Goal: Navigation & Orientation: Find specific page/section

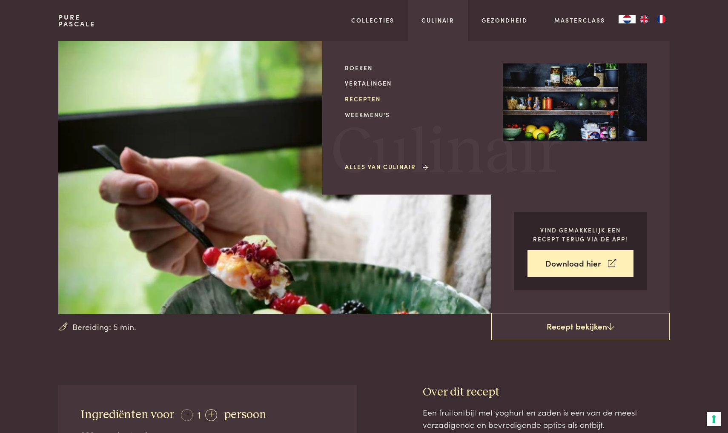
click at [373, 97] on link "Recepten" at bounding box center [417, 99] width 144 height 9
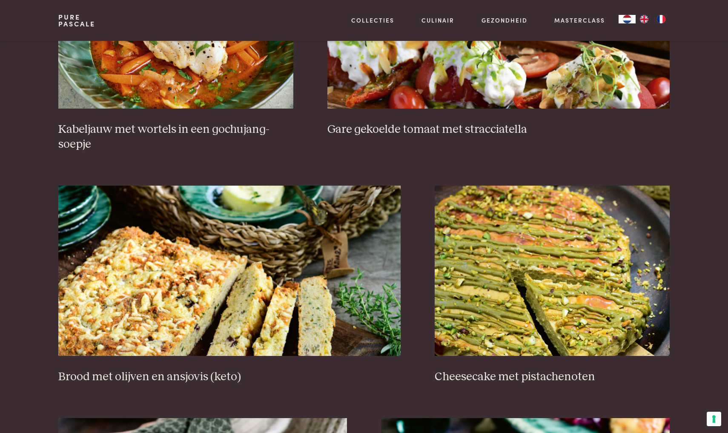
scroll to position [656, 0]
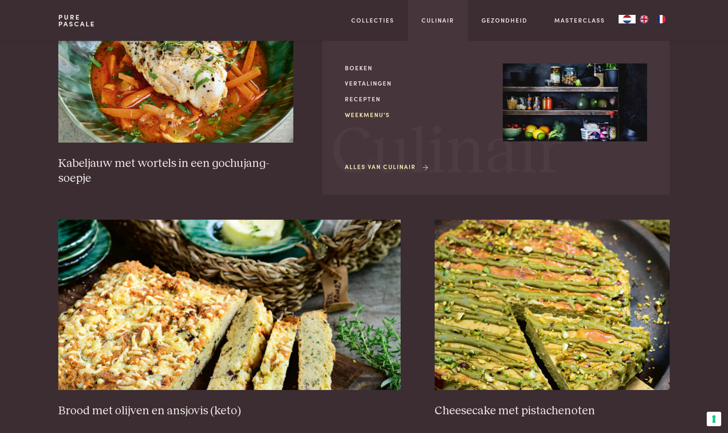
click at [376, 114] on link "Weekmenu's" at bounding box center [417, 114] width 144 height 9
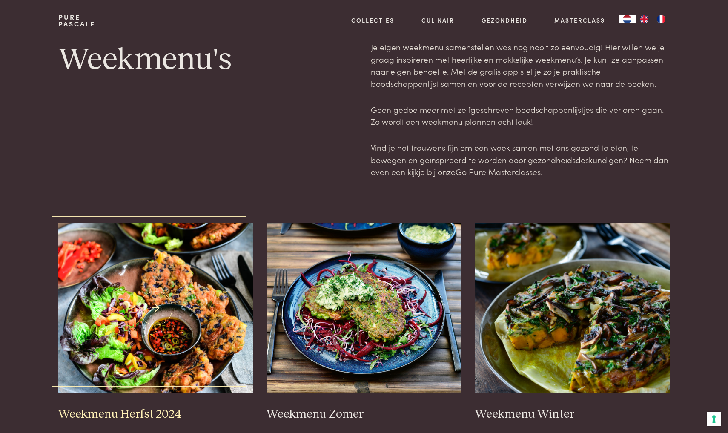
click at [209, 362] on img at bounding box center [155, 308] width 195 height 170
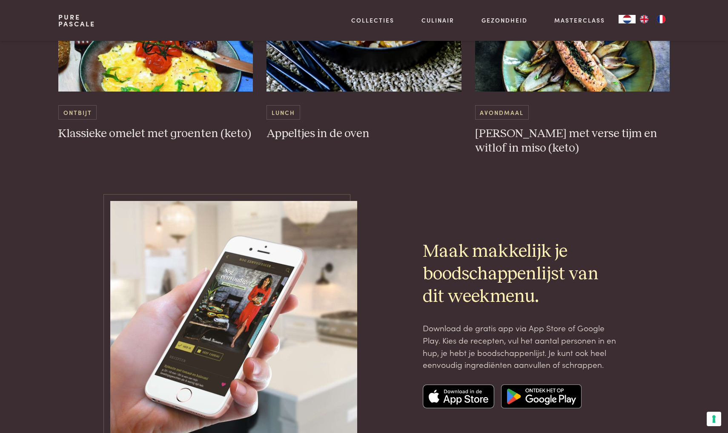
scroll to position [2651, 0]
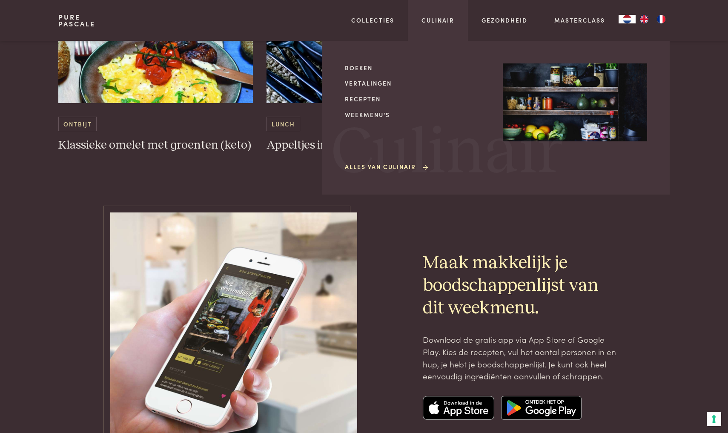
click at [412, 1] on div "Culinair Boeken Vertalingen Recepten Weekmenu's Alles van Culinair Culinair" at bounding box center [438, 20] width 60 height 41
